Goal: Transaction & Acquisition: Purchase product/service

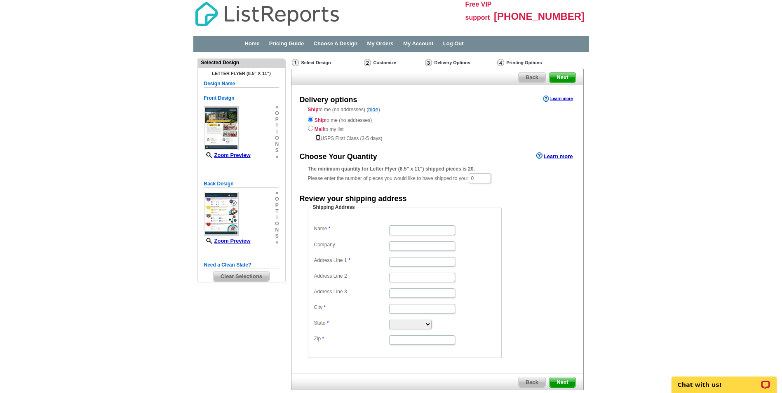
click at [317, 137] on input "radio" at bounding box center [317, 137] width 5 height 5
radio input "true"
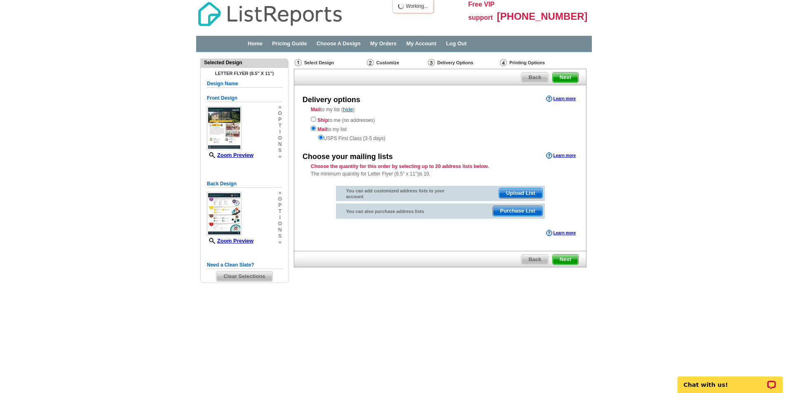
click at [29, 317] on html "Free VIP support 800-260-5887 Home Pricing Guide Choose A Design My Orders My A…" at bounding box center [394, 158] width 788 height 317
click at [315, 120] on input "radio" at bounding box center [313, 119] width 5 height 5
radio input "true"
click at [320, 136] on input "radio" at bounding box center [320, 137] width 5 height 5
click at [543, 258] on span "Back" at bounding box center [535, 260] width 27 height 10
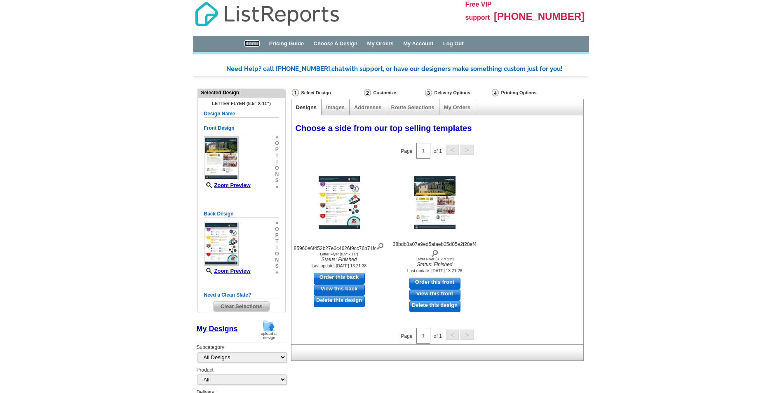
click at [256, 46] on link "Home" at bounding box center [251, 43] width 15 height 6
